Goal: Information Seeking & Learning: Find specific fact

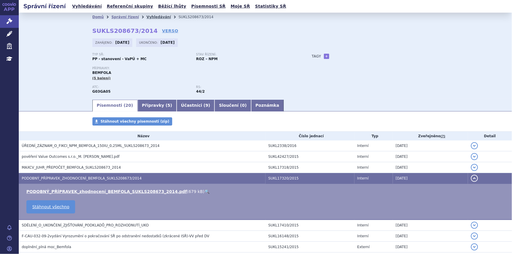
click at [146, 18] on link "Vyhledávání" at bounding box center [158, 17] width 24 height 4
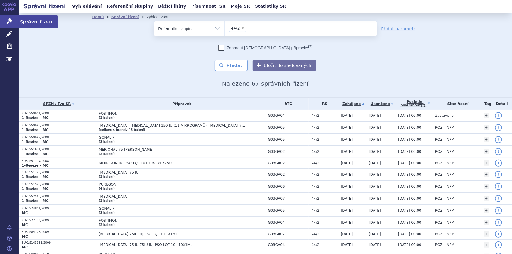
scroll to position [480, 0]
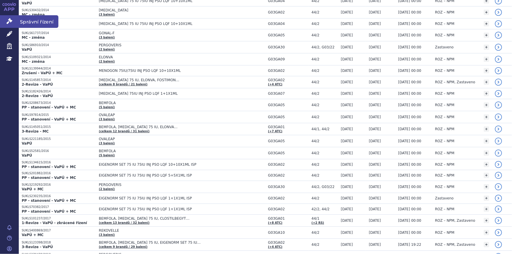
click at [12, 23] on icon at bounding box center [9, 21] width 6 height 6
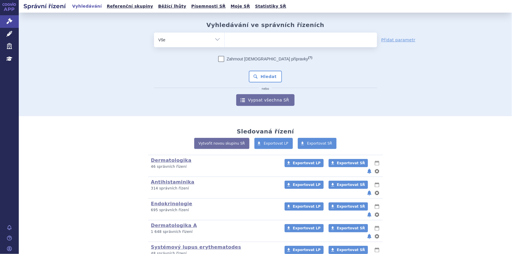
click at [241, 41] on ul at bounding box center [301, 39] width 152 height 12
click at [225, 41] on select at bounding box center [224, 39] width 0 height 15
paste input "SUKLS36366/2025"
type input "SUKLS36366/2025"
select select "SUKLS36366/2025"
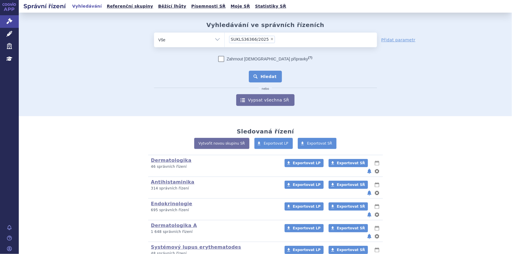
click at [258, 76] on button "Hledat" at bounding box center [265, 77] width 33 height 12
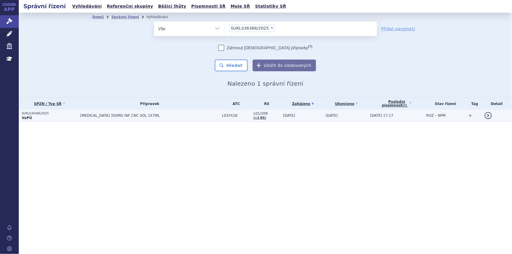
drag, startPoint x: 149, startPoint y: 120, endPoint x: 144, endPoint y: 117, distance: 5.9
click at [144, 117] on span "RYBREVANT 350MG INF CNC SOL 1X7ML" at bounding box center [149, 116] width 139 height 4
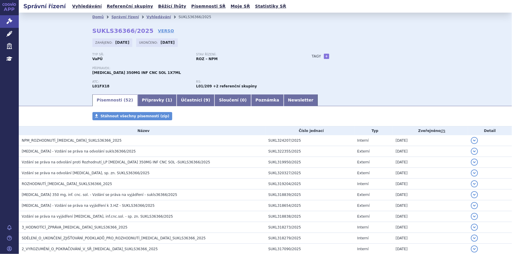
drag, startPoint x: 143, startPoint y: 117, endPoint x: 95, endPoint y: 129, distance: 49.2
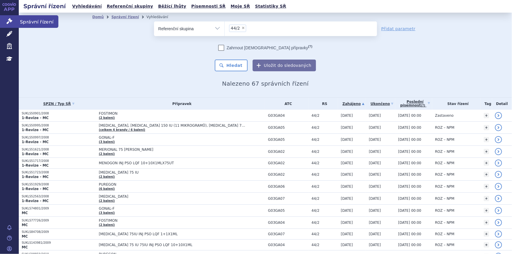
click at [6, 21] on icon at bounding box center [9, 21] width 6 height 6
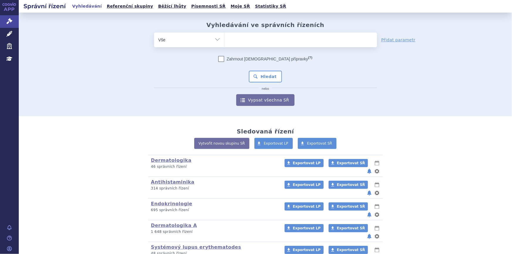
type input "SUKLS84508/2025"
select select "SUKLS84508/2025"
click at [254, 71] on button "Hledat" at bounding box center [265, 77] width 33 height 12
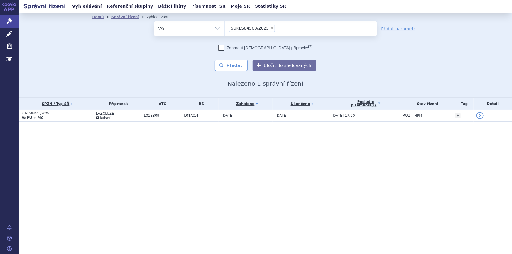
click at [270, 28] on span "×" at bounding box center [272, 28] width 4 height 4
click at [225, 28] on select "SUKLS84508/2025" at bounding box center [224, 28] width 0 height 15
select select
type input "SUKLS166482/2025"
select select "SUKLS166482/2025"
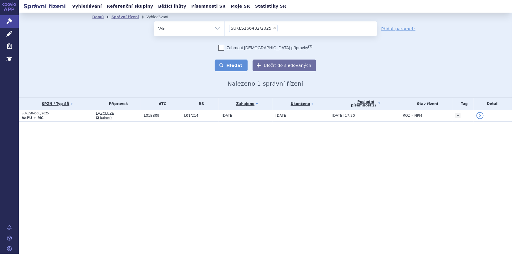
click at [241, 63] on button "Hledat" at bounding box center [231, 66] width 33 height 12
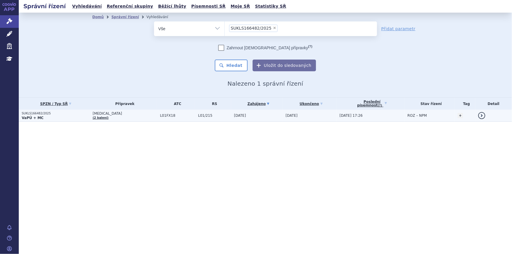
click at [210, 115] on span "L01/215" at bounding box center [214, 116] width 33 height 4
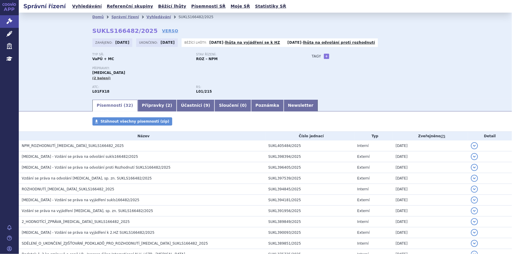
drag, startPoint x: 0, startPoint y: 0, endPoint x: 247, endPoint y: 73, distance: 257.3
click at [247, 73] on div "Přípravky: RYBREVANT (2 balení)" at bounding box center [196, 74] width 208 height 14
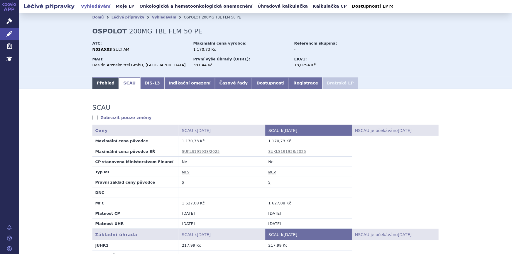
click at [104, 83] on link "Přehled" at bounding box center [105, 83] width 27 height 12
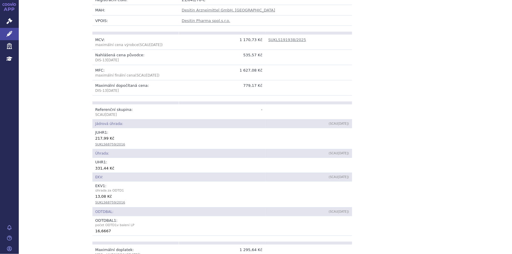
scroll to position [240, 0]
